Goal: Task Accomplishment & Management: Manage account settings

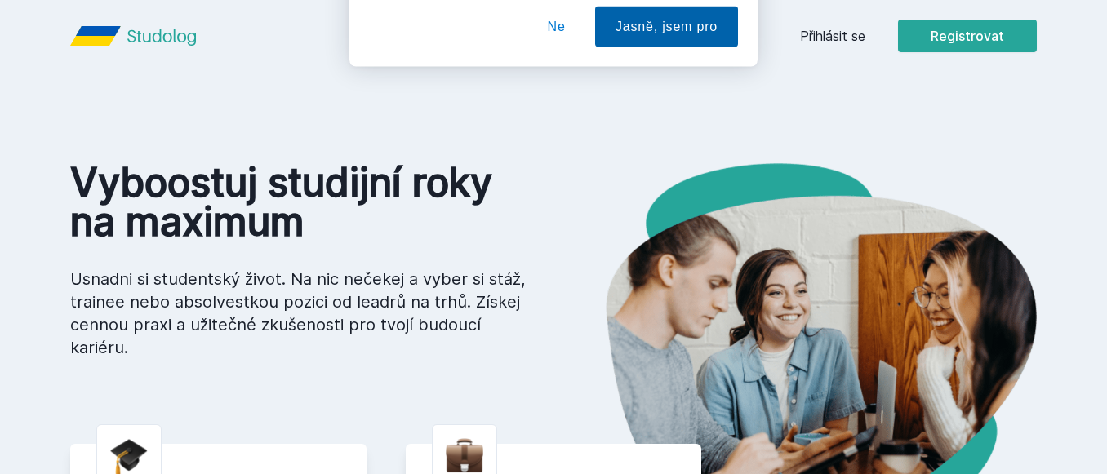
click at [627, 91] on button "Jasně, jsem pro" at bounding box center [666, 105] width 143 height 41
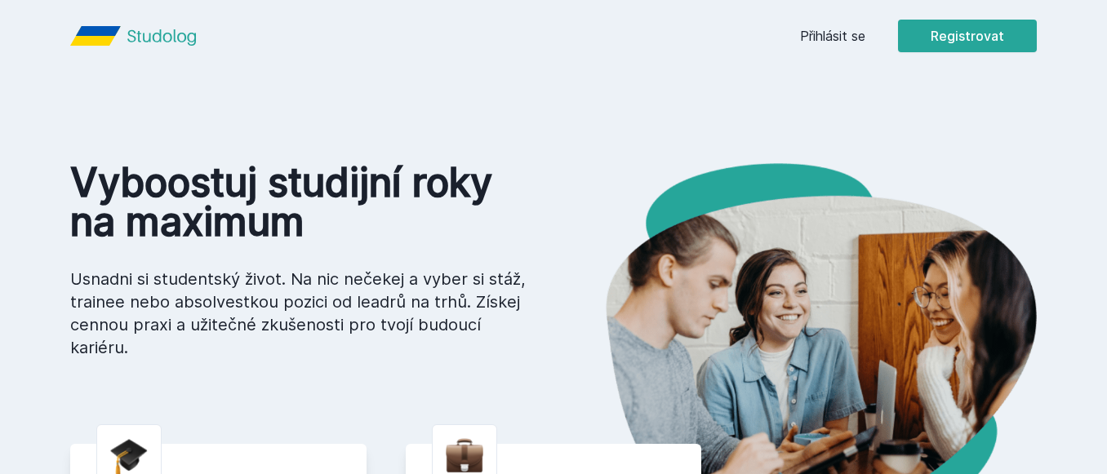
click at [820, 44] on link "Přihlásit se" at bounding box center [832, 36] width 65 height 20
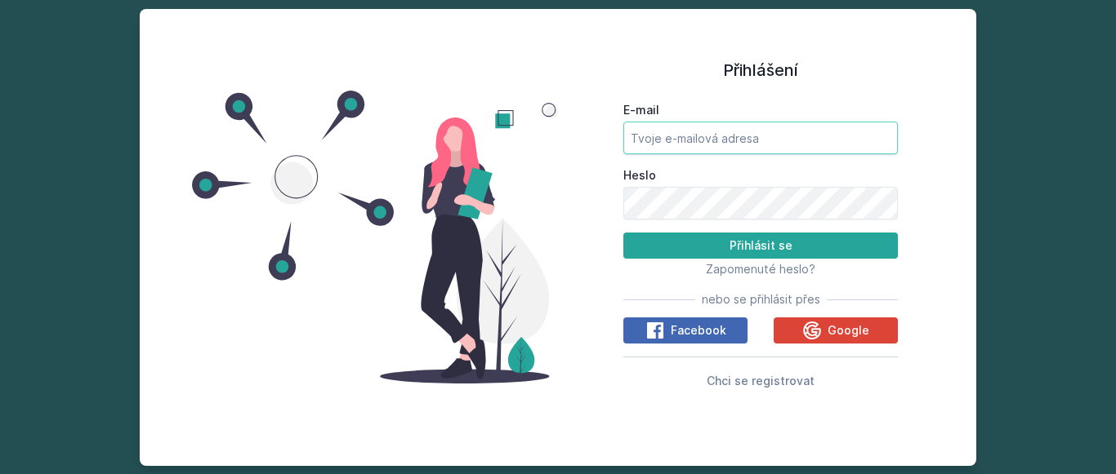
click at [782, 129] on input "E-mail" at bounding box center [760, 138] width 274 height 33
click at [782, 129] on input "blae" at bounding box center [760, 138] width 274 height 33
click at [623, 233] on button "Přihlásit se" at bounding box center [760, 246] width 274 height 26
click at [694, 142] on input "[EMAIL_ADDRESS][DOMAIN_NAME]" at bounding box center [760, 138] width 274 height 33
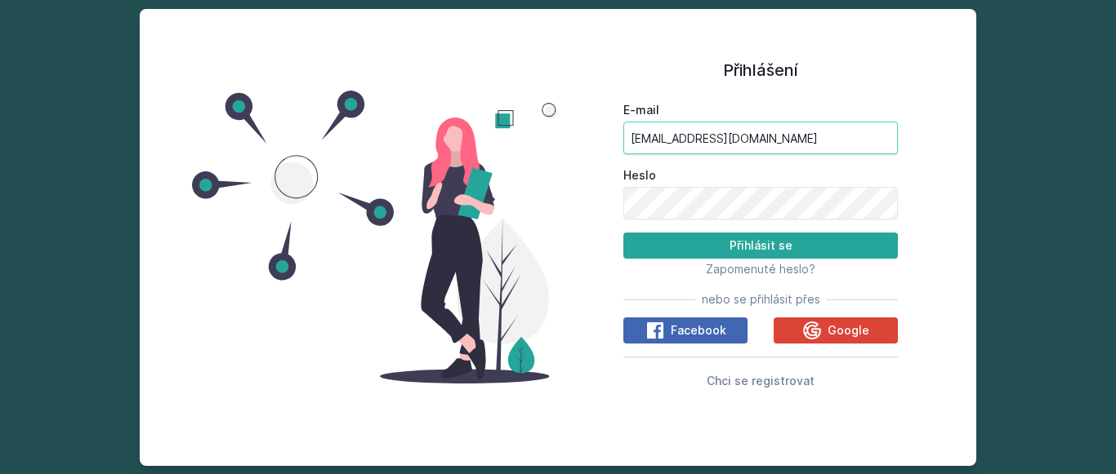
click at [694, 142] on input "[EMAIL_ADDRESS][DOMAIN_NAME]" at bounding box center [760, 138] width 274 height 33
click at [730, 124] on input "[EMAIL_ADDRESS][DOMAIN_NAME]" at bounding box center [760, 138] width 274 height 33
type input "b"
type input "[EMAIL_ADDRESS][DOMAIN_NAME]"
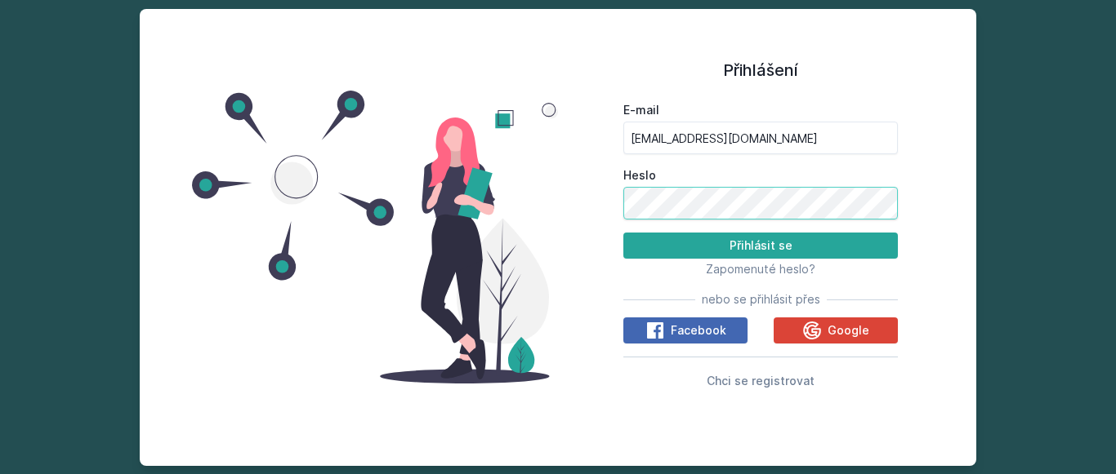
click at [623, 233] on button "Přihlásit se" at bounding box center [760, 246] width 274 height 26
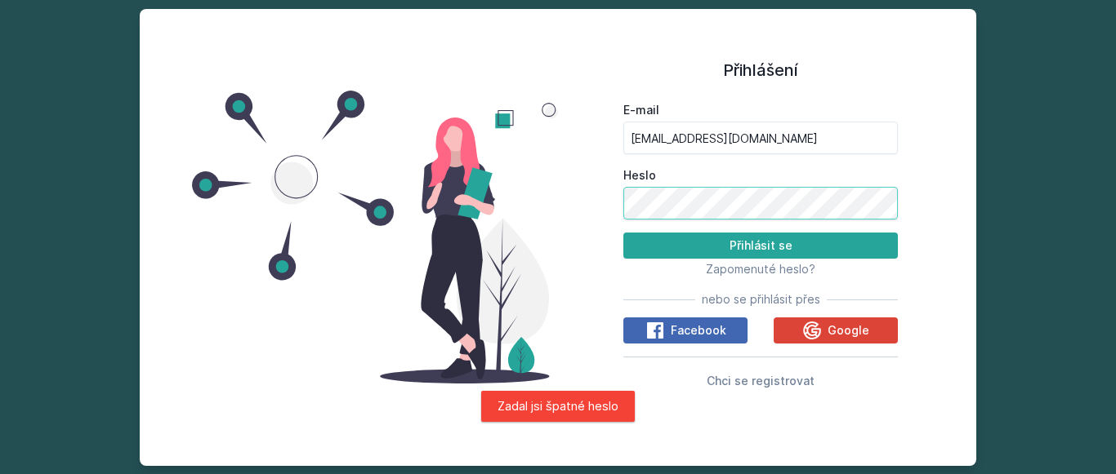
click at [623, 233] on button "Přihlásit se" at bounding box center [760, 246] width 274 height 26
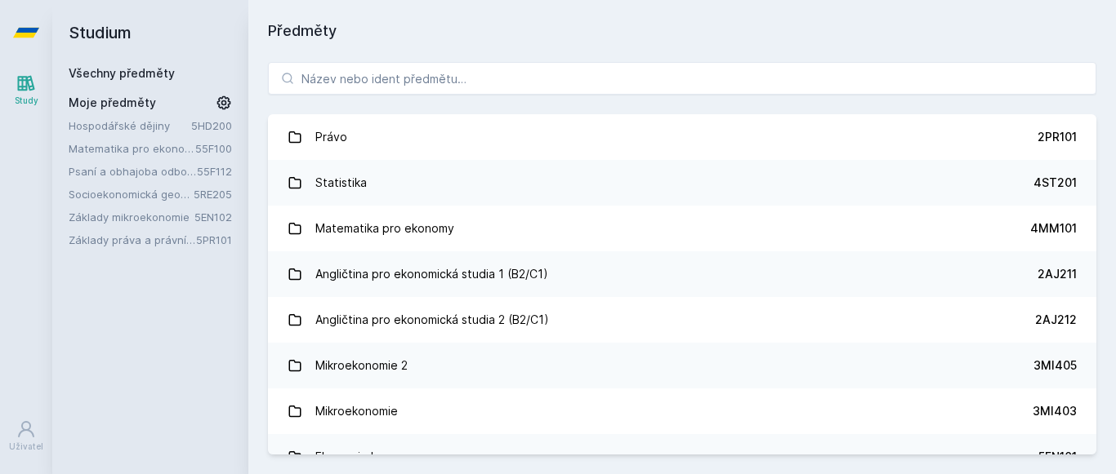
click at [165, 105] on div "Moje předměty" at bounding box center [150, 103] width 163 height 16
